Goal: Navigation & Orientation: Go to known website

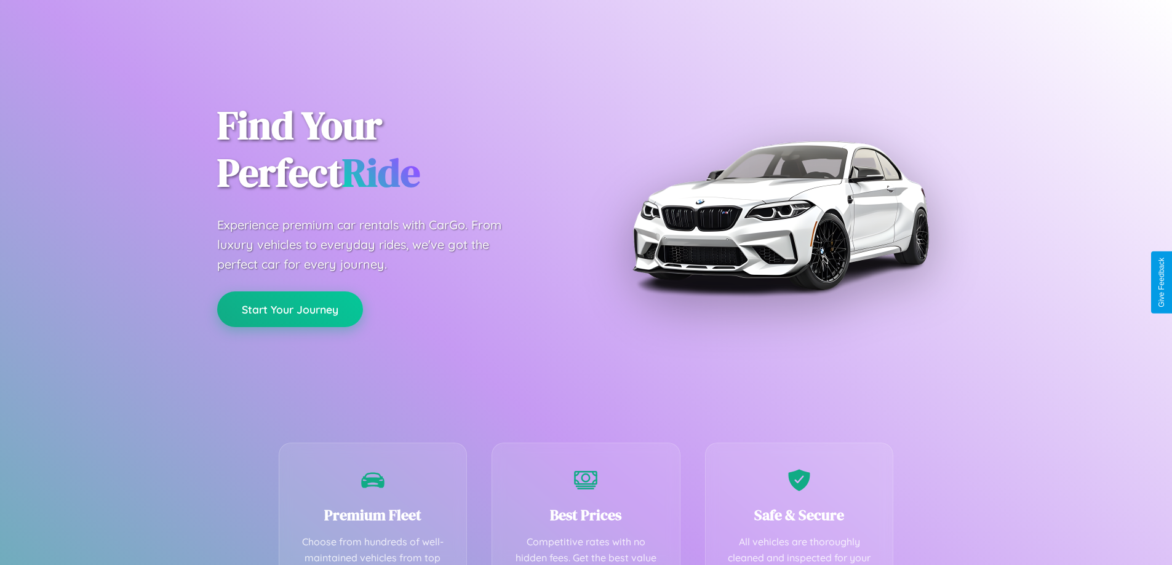
click at [290, 310] on button "Start Your Journey" at bounding box center [290, 310] width 146 height 36
click at [290, 309] on button "Start Your Journey" at bounding box center [290, 310] width 146 height 36
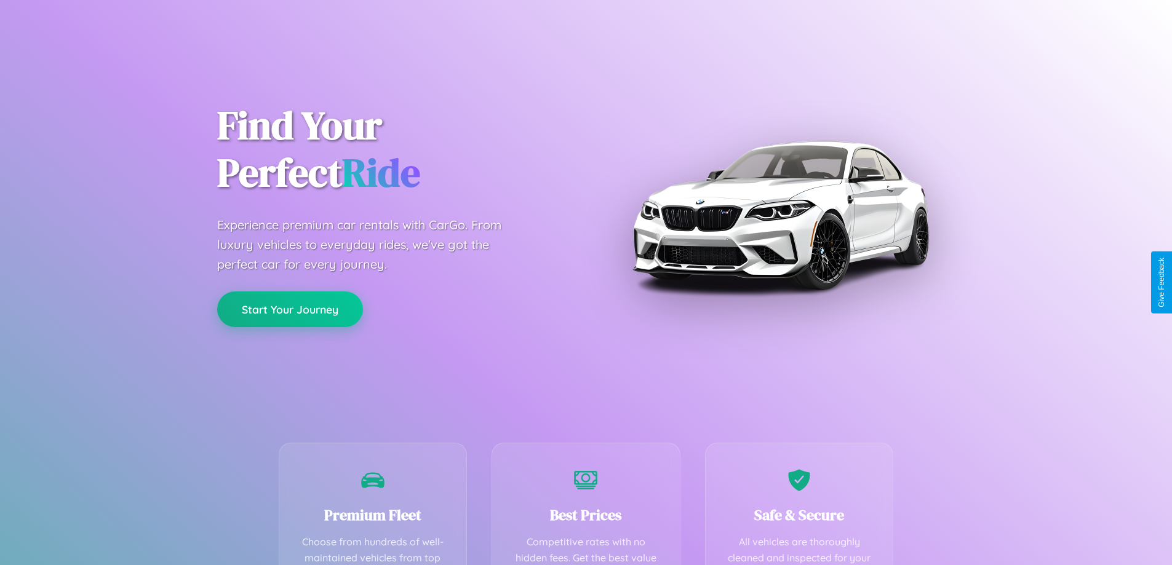
click at [290, 309] on button "Start Your Journey" at bounding box center [290, 310] width 146 height 36
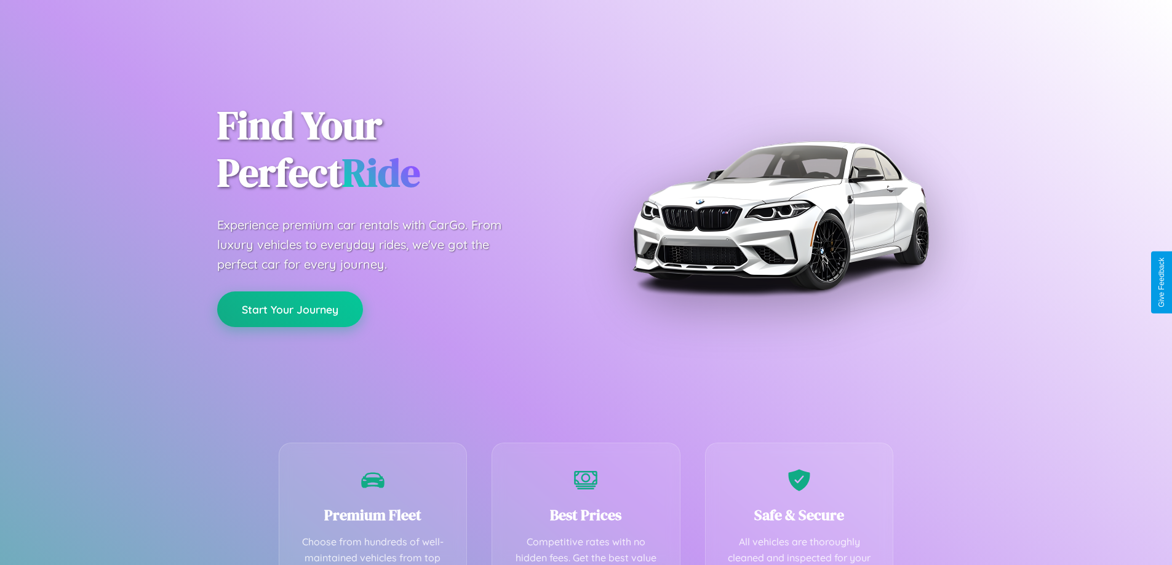
click at [290, 309] on button "Start Your Journey" at bounding box center [290, 310] width 146 height 36
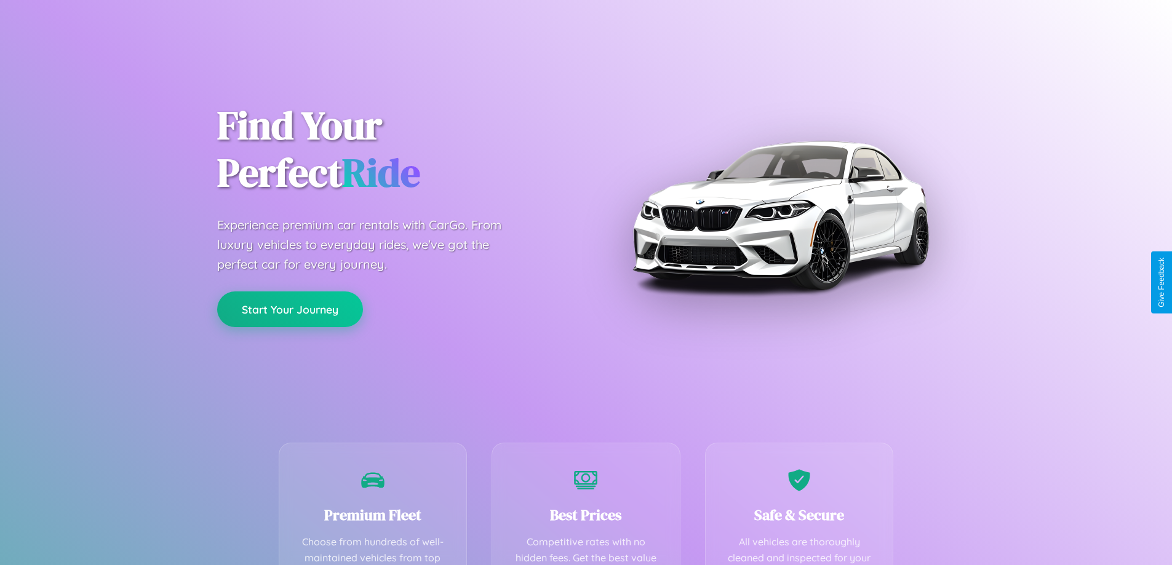
click at [290, 309] on button "Start Your Journey" at bounding box center [290, 310] width 146 height 36
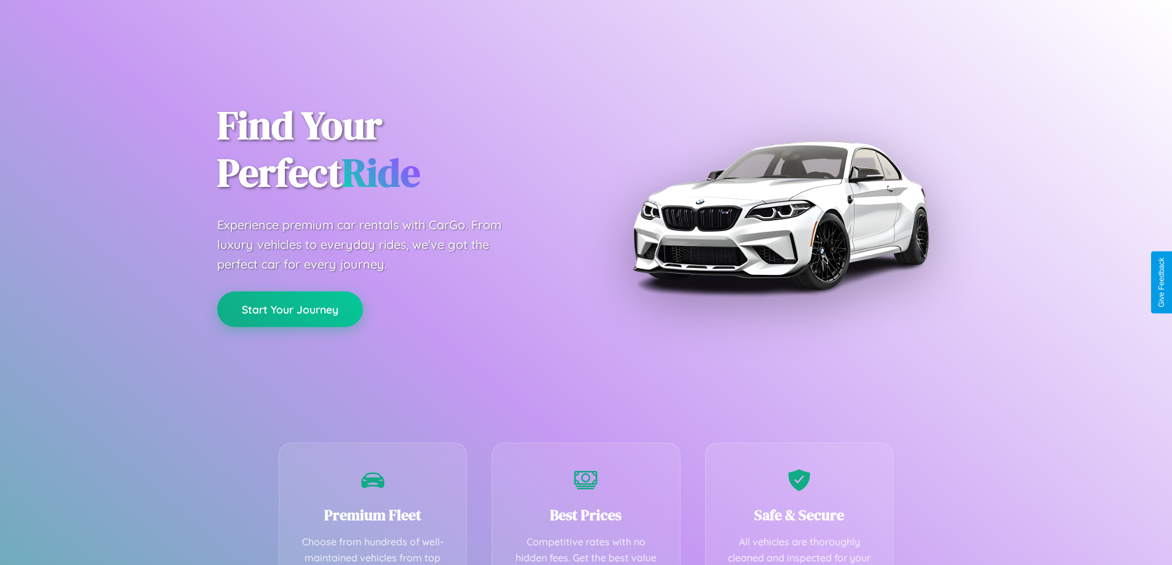
click at [290, 309] on button "Start Your Journey" at bounding box center [290, 310] width 146 height 36
